Goal: Information Seeking & Learning: Learn about a topic

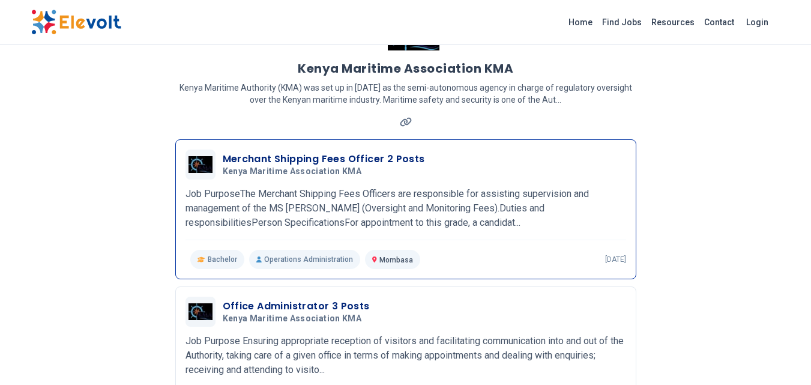
scroll to position [60, 0]
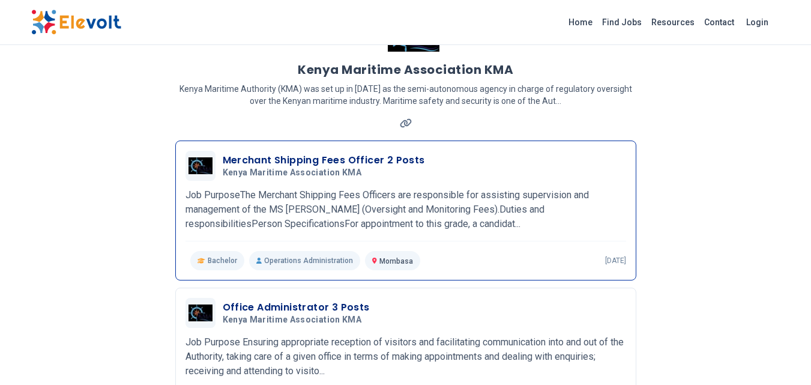
click at [349, 206] on p "Job PurposeThe Merchant Shipping Fees Officers are responsible for assisting su…" at bounding box center [405, 209] width 440 height 43
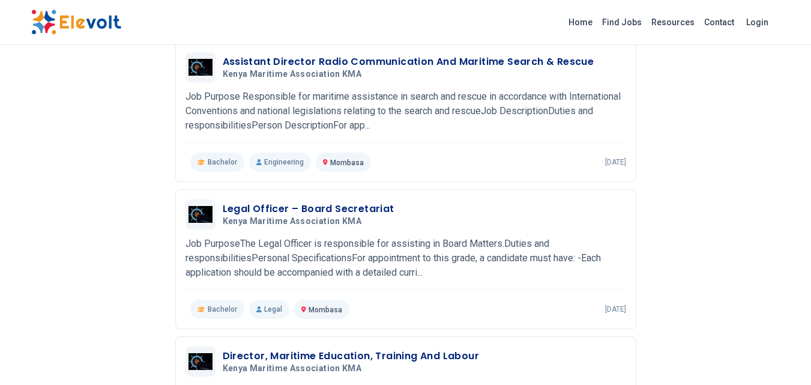
scroll to position [1080, 0]
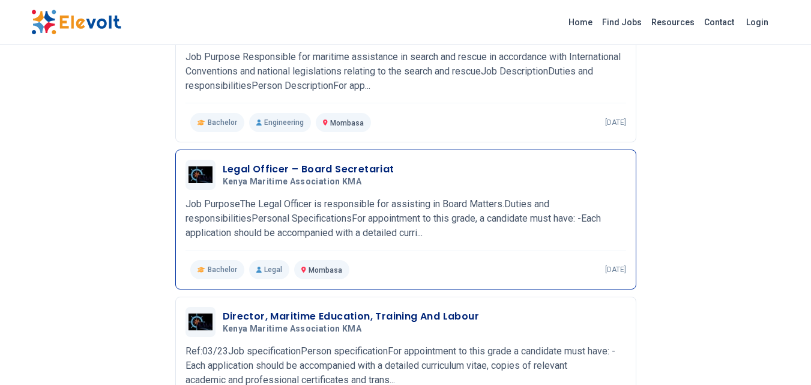
click at [473, 209] on p "Job PurposeThe Legal Officer is responsible for assisting in Board Matters.Duti…" at bounding box center [405, 218] width 440 height 43
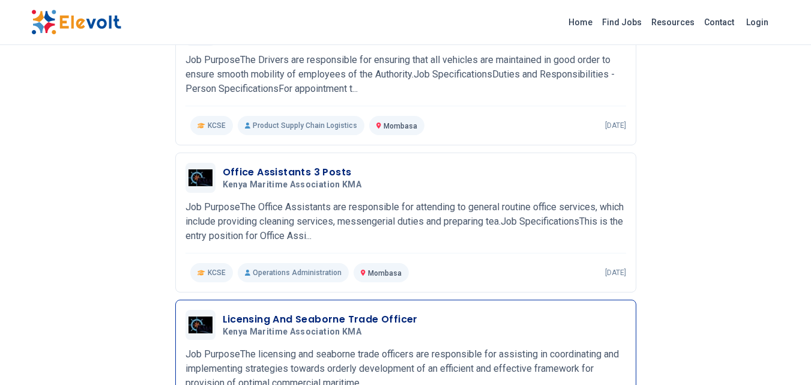
scroll to position [453, 0]
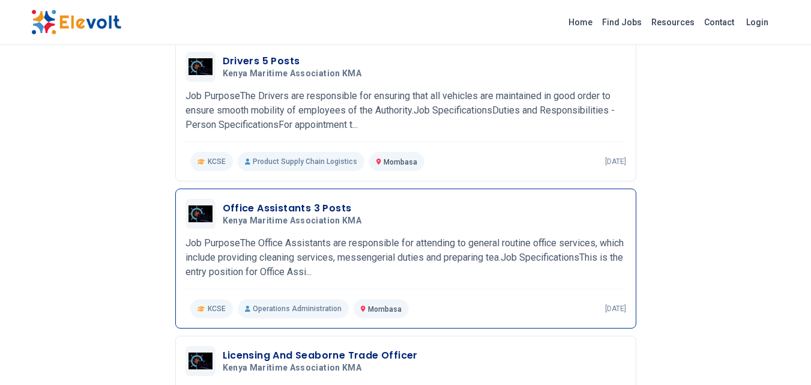
click at [274, 214] on h3 "Office Assistants 3 Posts" at bounding box center [295, 208] width 144 height 14
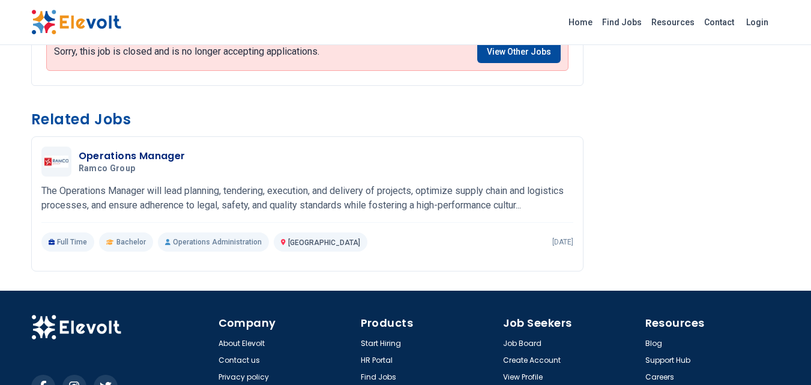
scroll to position [900, 0]
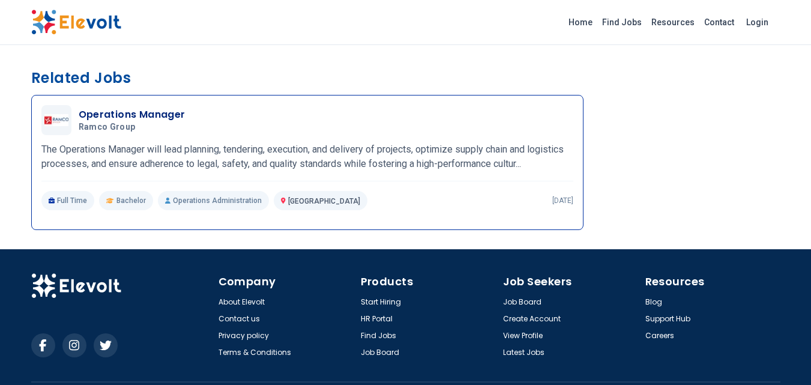
click at [213, 170] on p "The Operations Manager will lead planning, tendering, execution, and delivery o…" at bounding box center [307, 156] width 532 height 29
